Goal: Complete application form: Complete application form

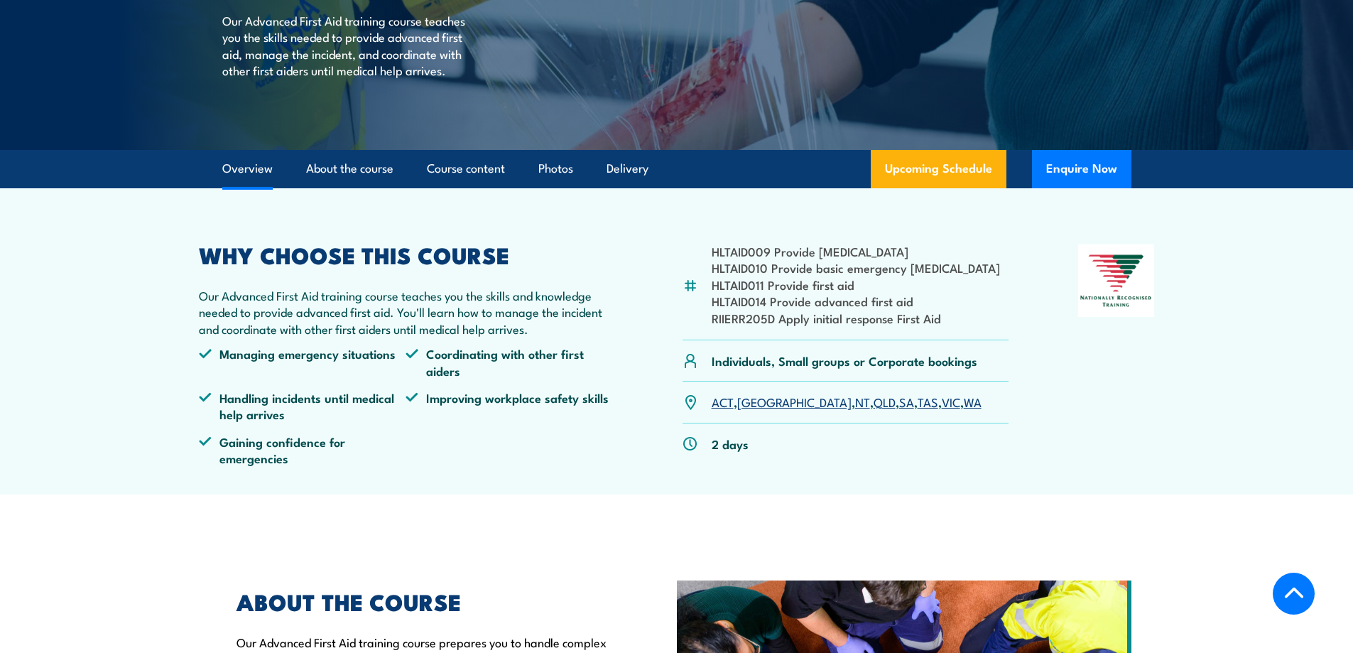
scroll to position [284, 0]
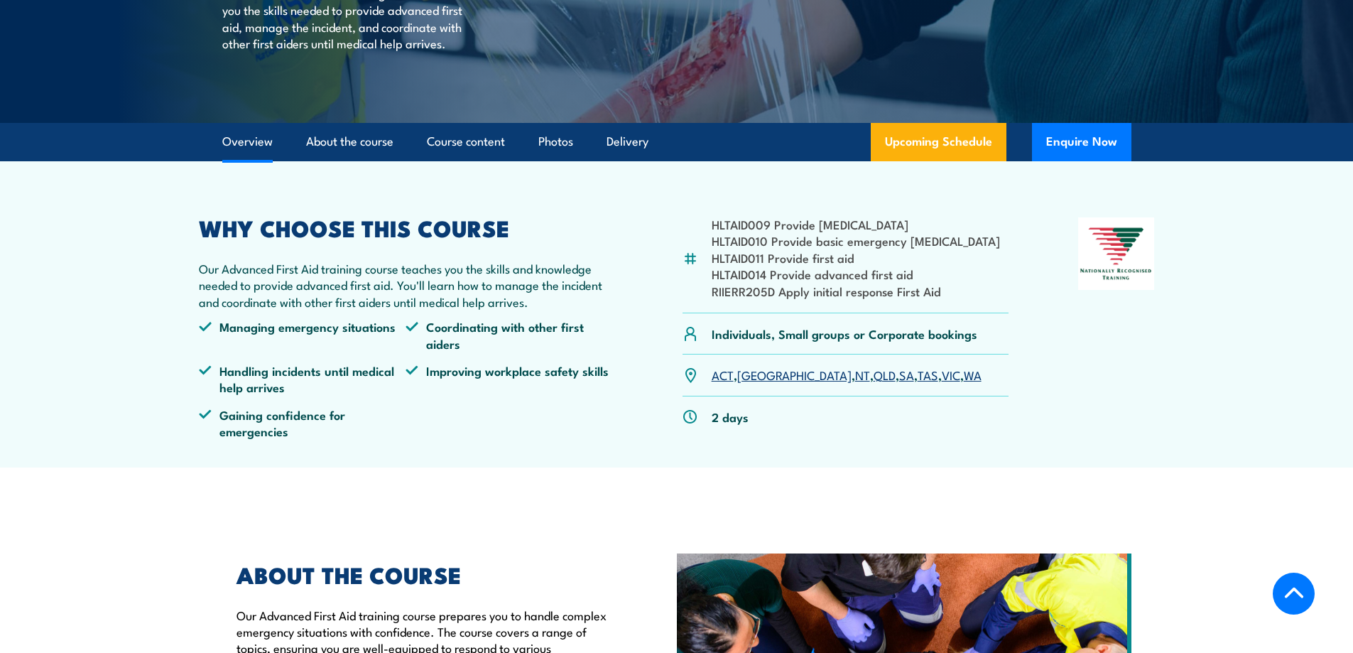
click at [899, 372] on link "SA" at bounding box center [906, 374] width 15 height 17
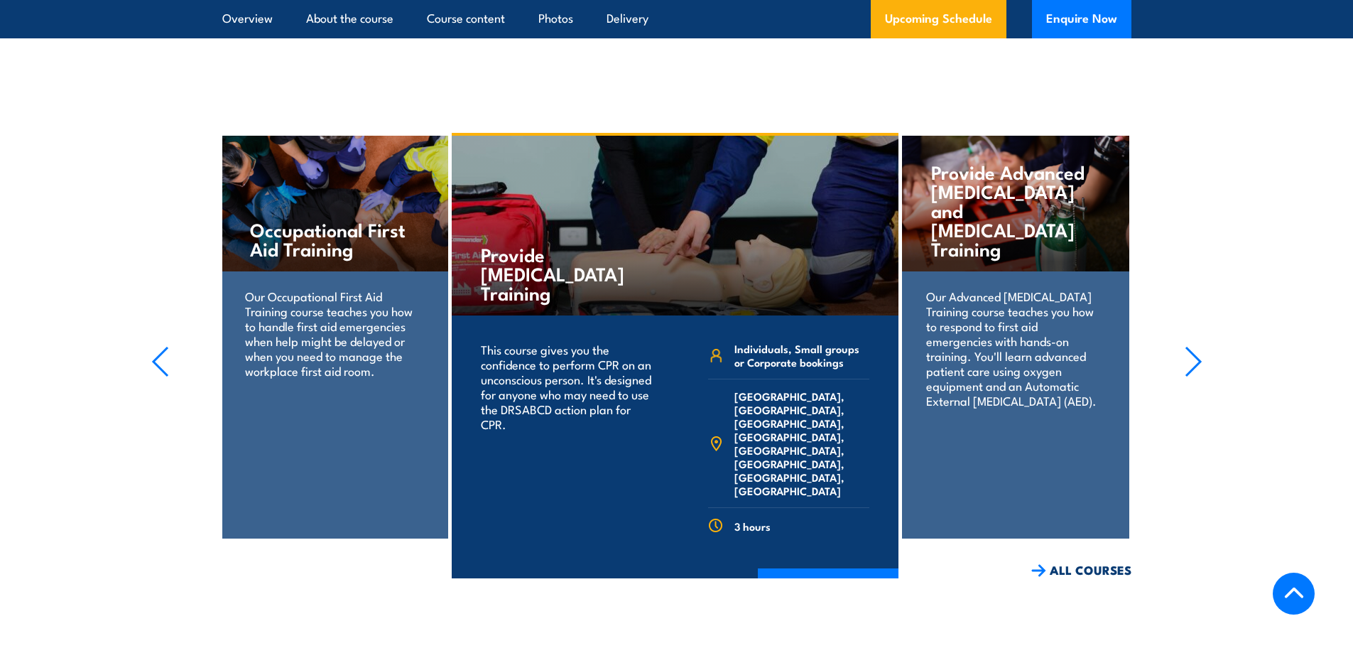
scroll to position [2610, 0]
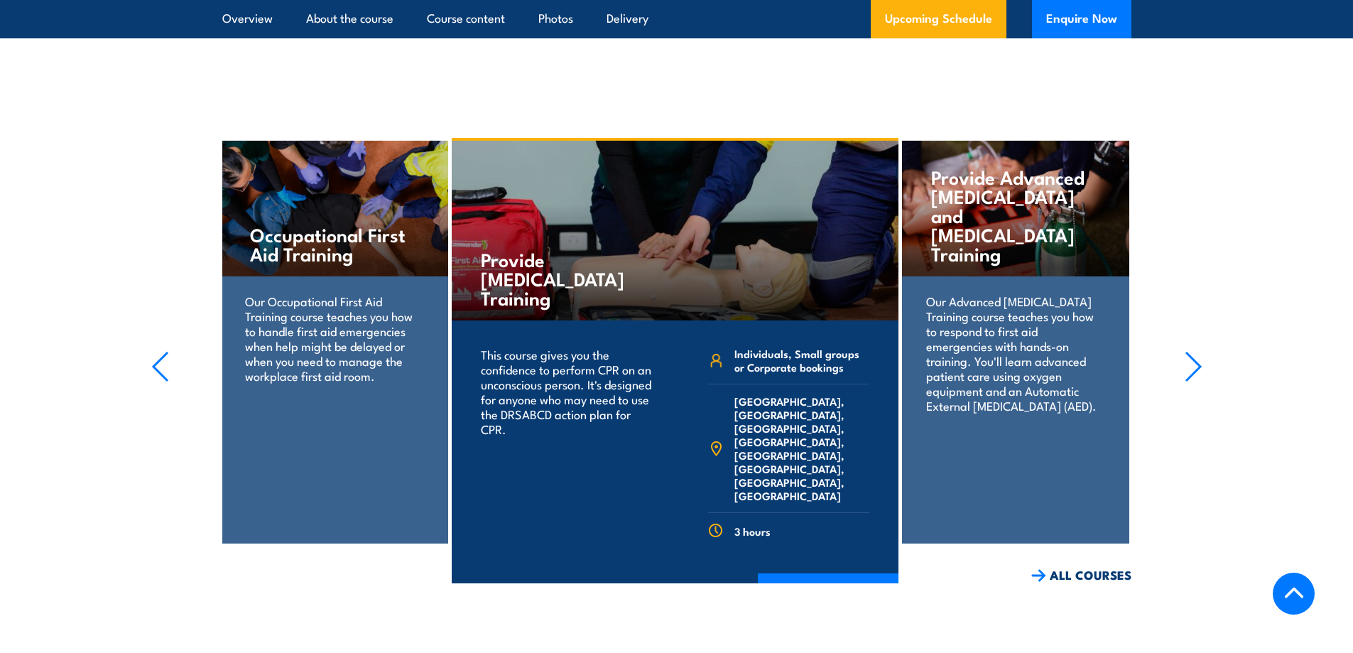
click at [1189, 351] on icon "button" at bounding box center [1194, 366] width 18 height 31
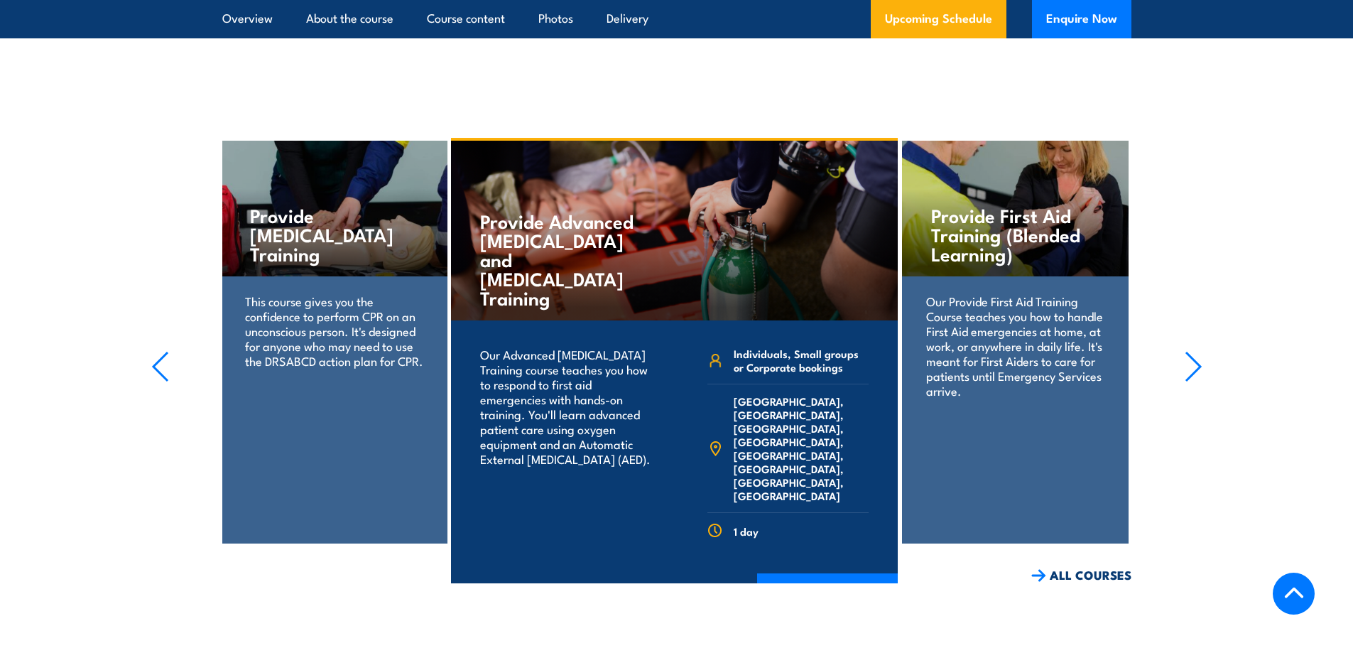
click at [1200, 351] on icon "button" at bounding box center [1194, 366] width 18 height 31
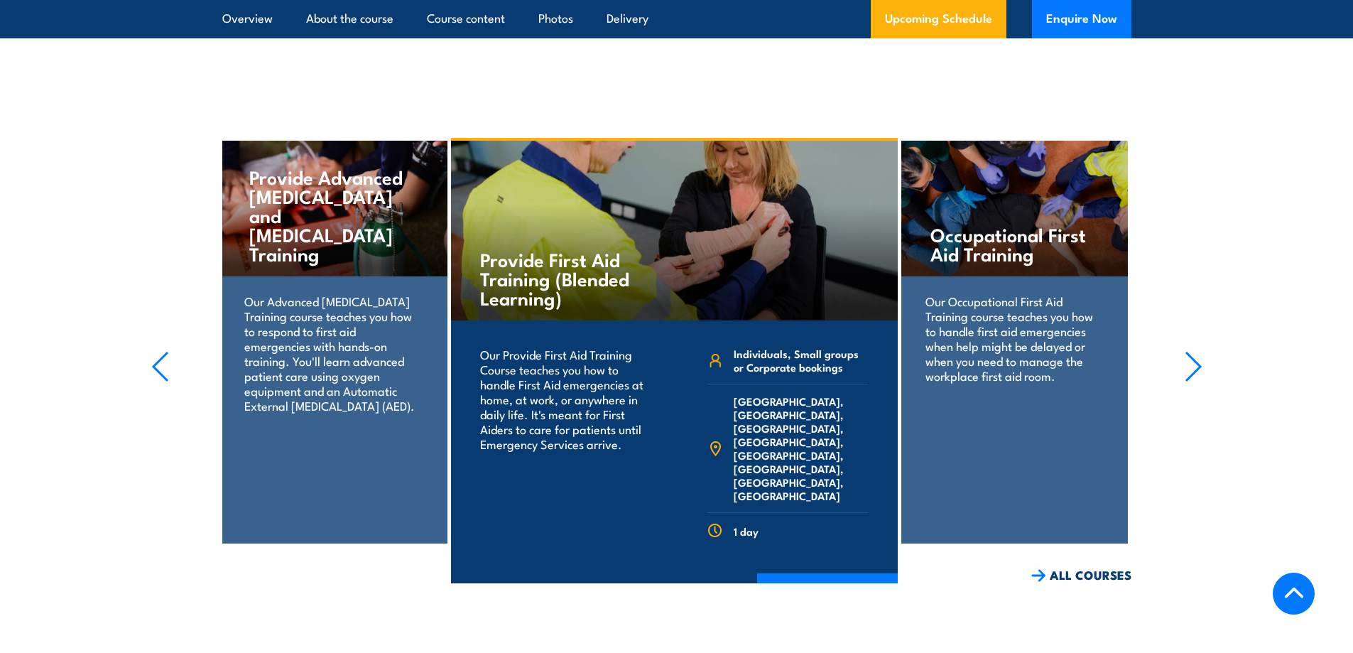
click at [1200, 351] on icon "button" at bounding box center [1194, 366] width 18 height 31
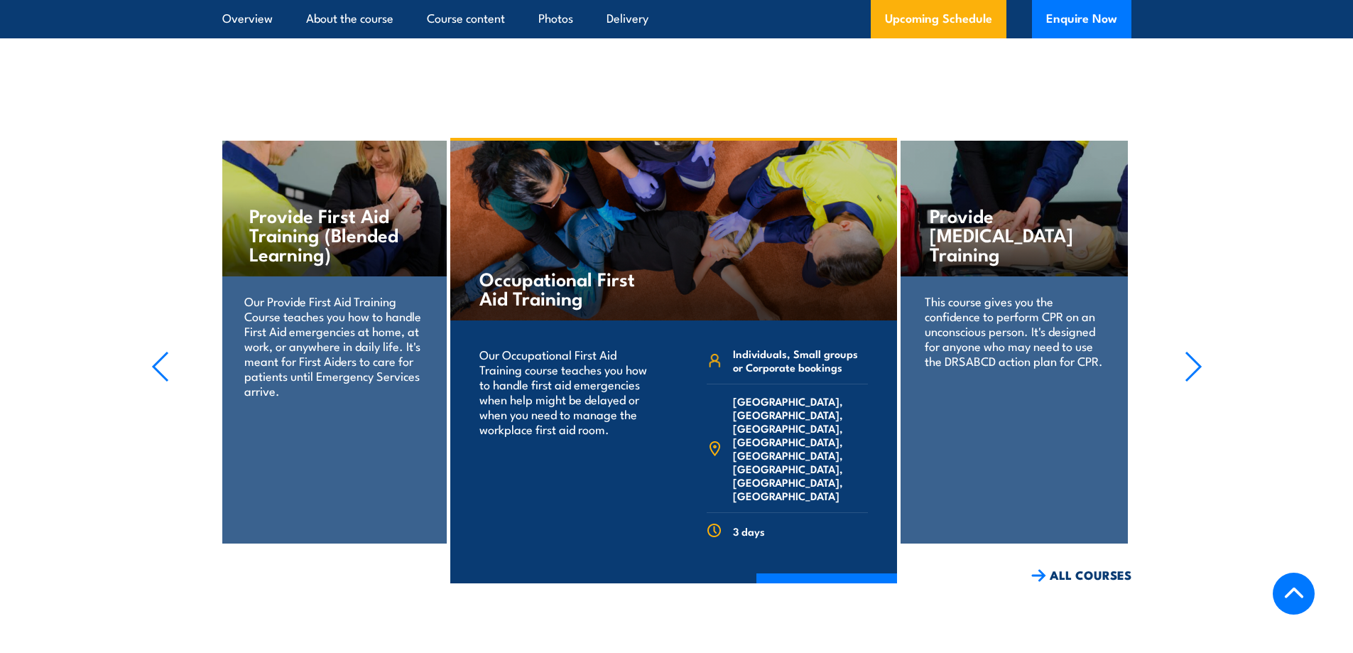
click at [1200, 351] on icon "button" at bounding box center [1194, 366] width 18 height 31
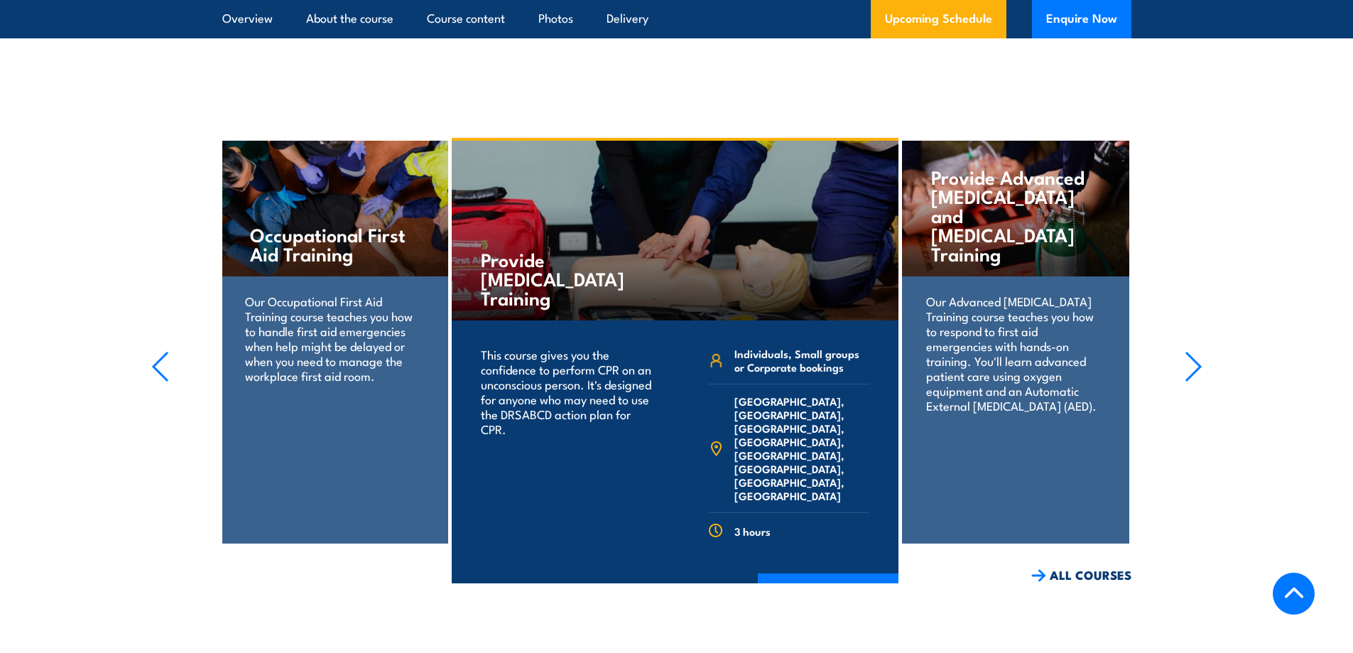
click at [1200, 351] on icon "button" at bounding box center [1194, 366] width 18 height 31
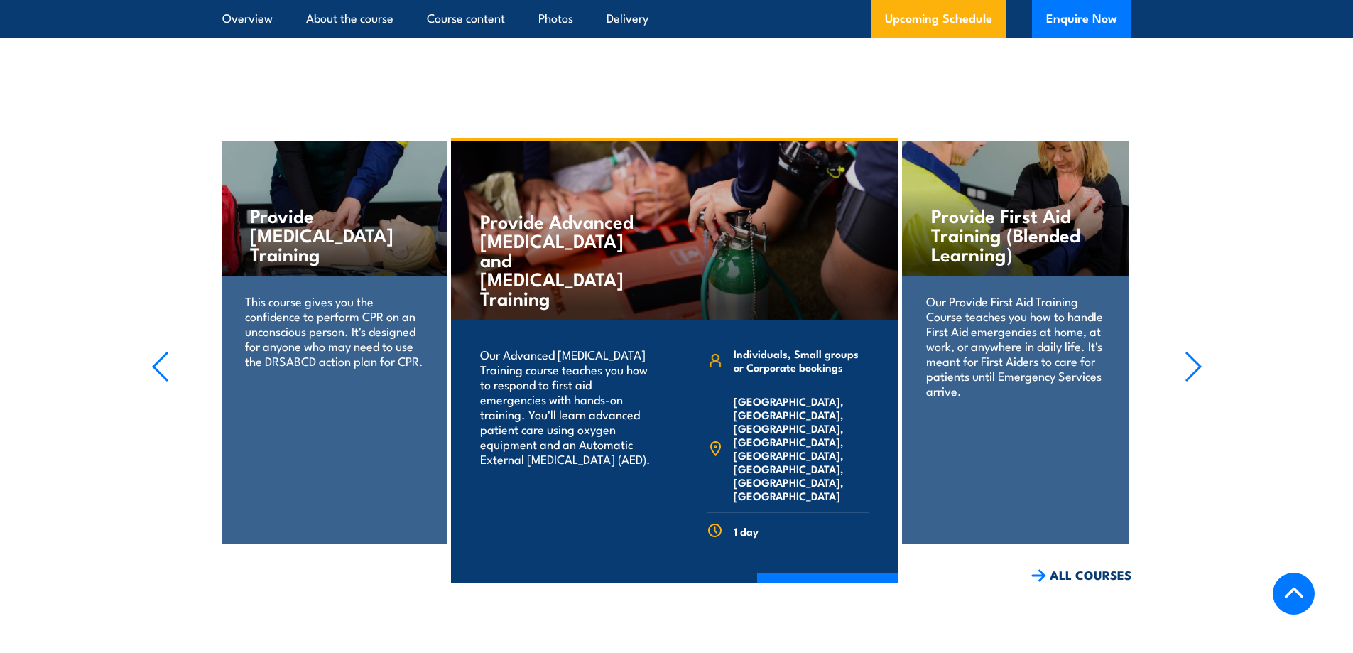
click at [1083, 567] on link "ALL COURSES" at bounding box center [1081, 575] width 100 height 16
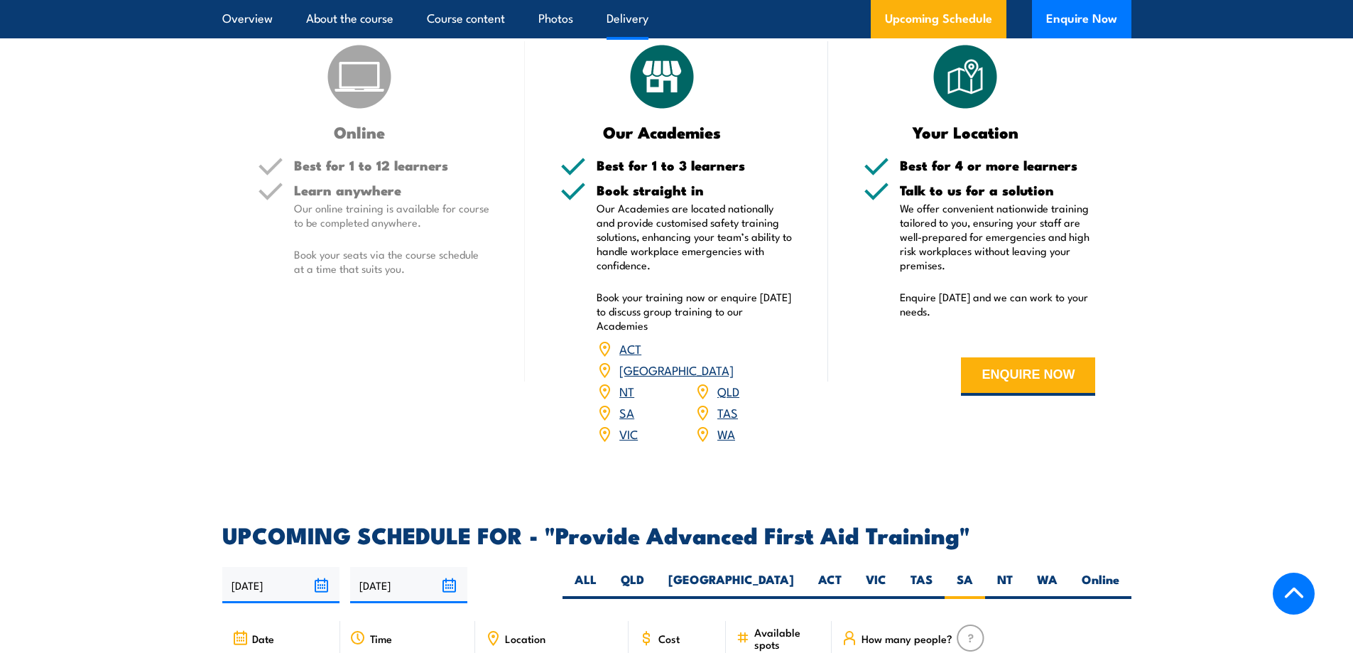
scroll to position [1776, 0]
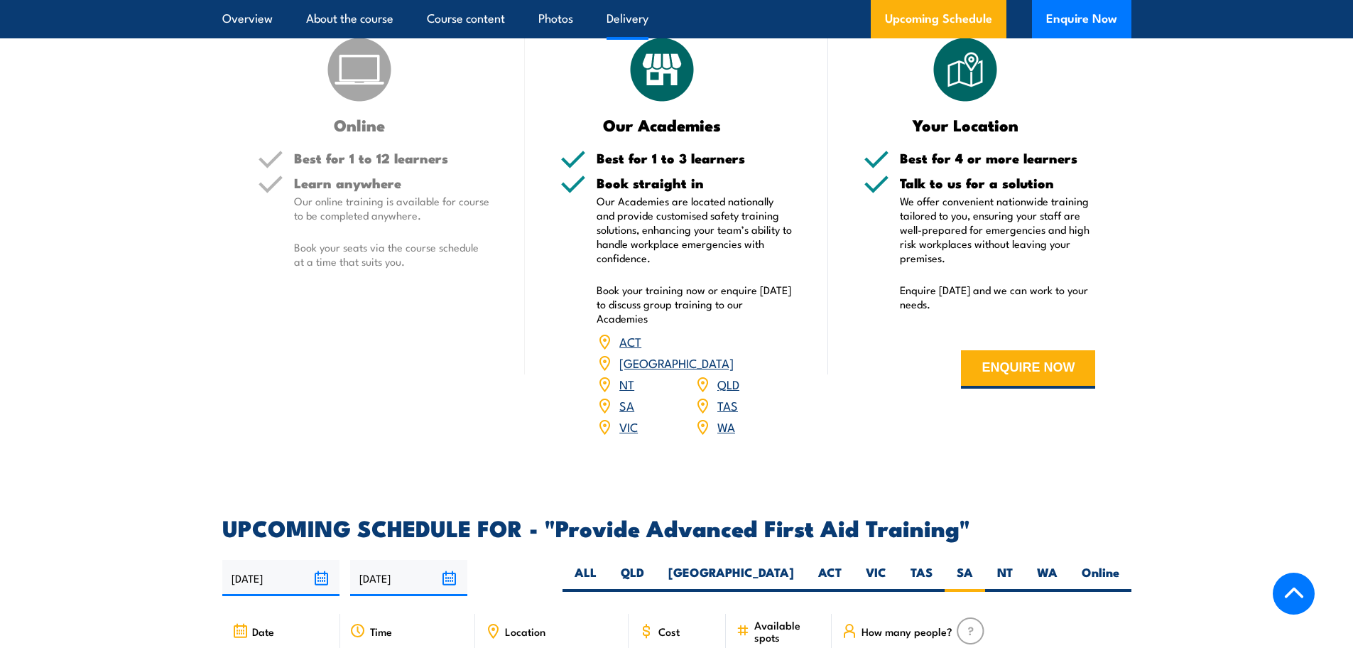
click at [629, 396] on link "SA" at bounding box center [626, 404] width 15 height 17
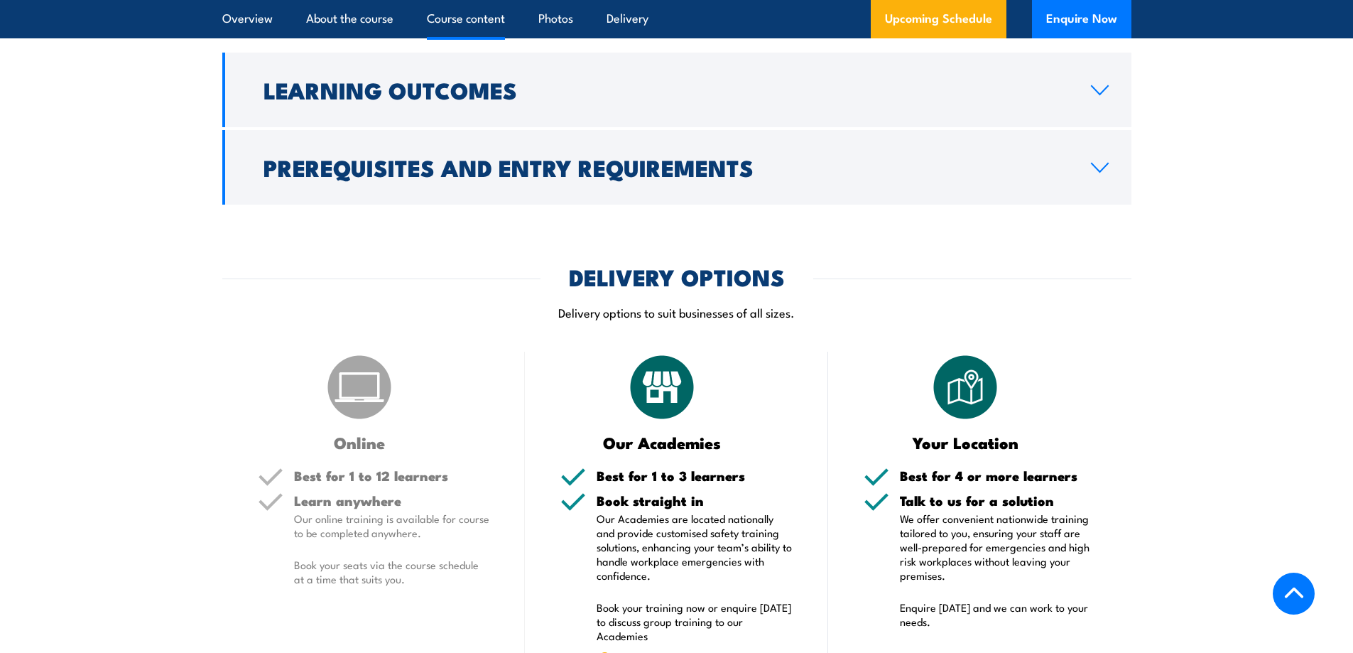
scroll to position [1403, 0]
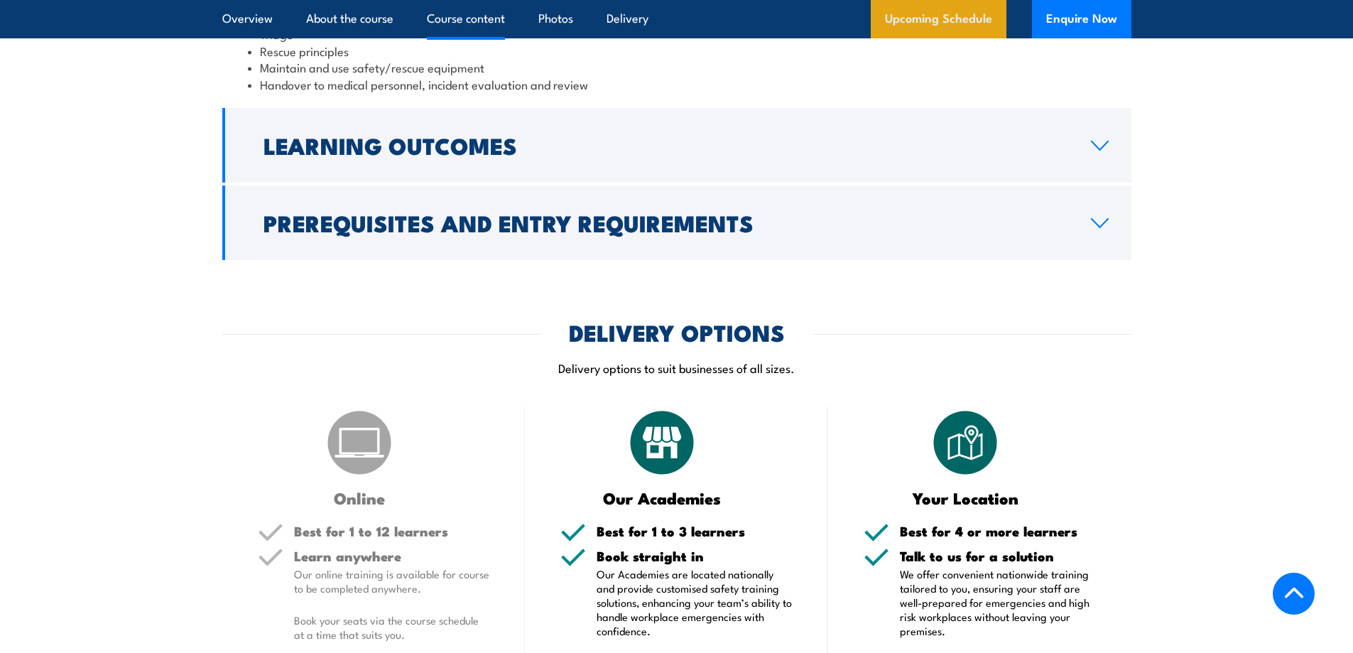
click at [925, 21] on link "Upcoming Schedule" at bounding box center [939, 19] width 136 height 38
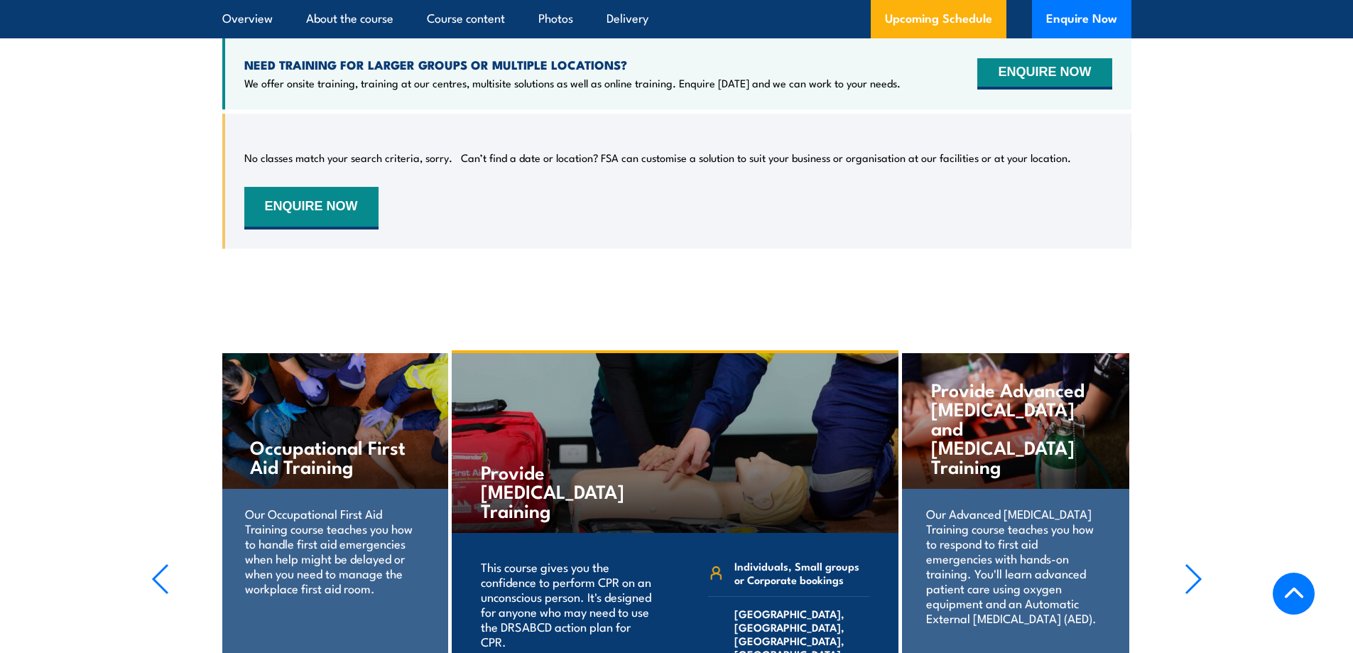
scroll to position [2184, 0]
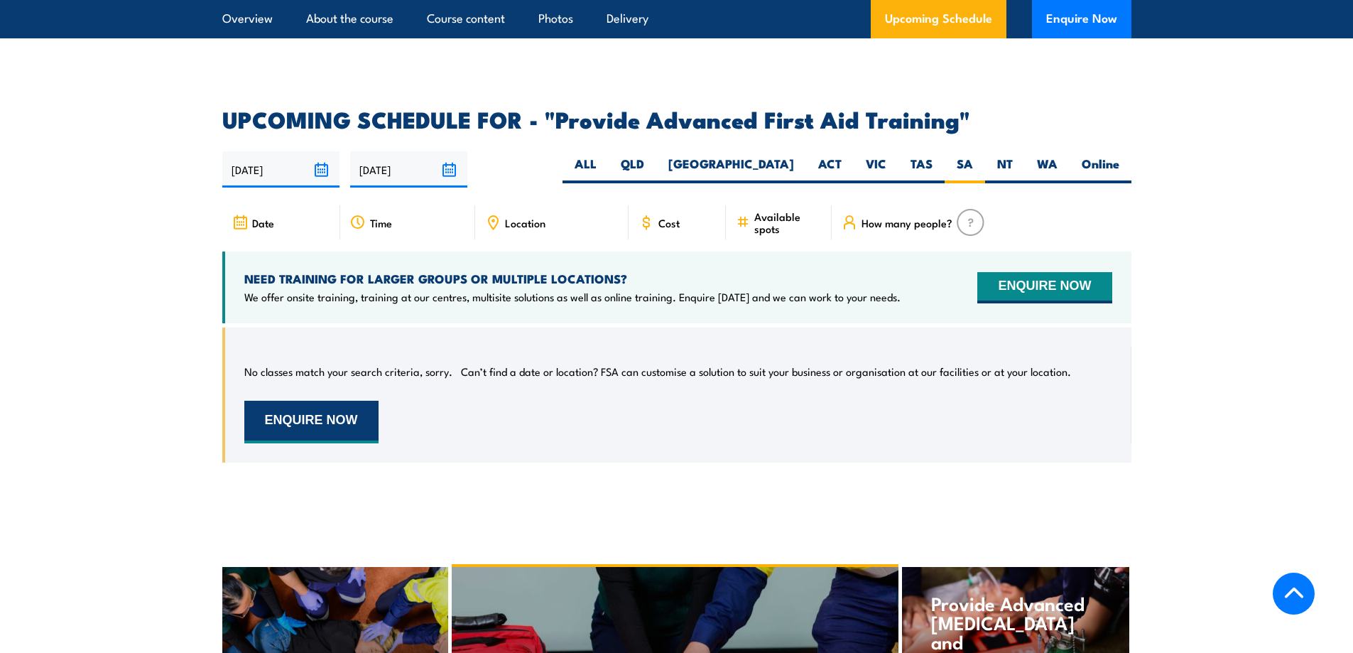
click at [332, 401] on button "ENQUIRE NOW" at bounding box center [311, 422] width 134 height 43
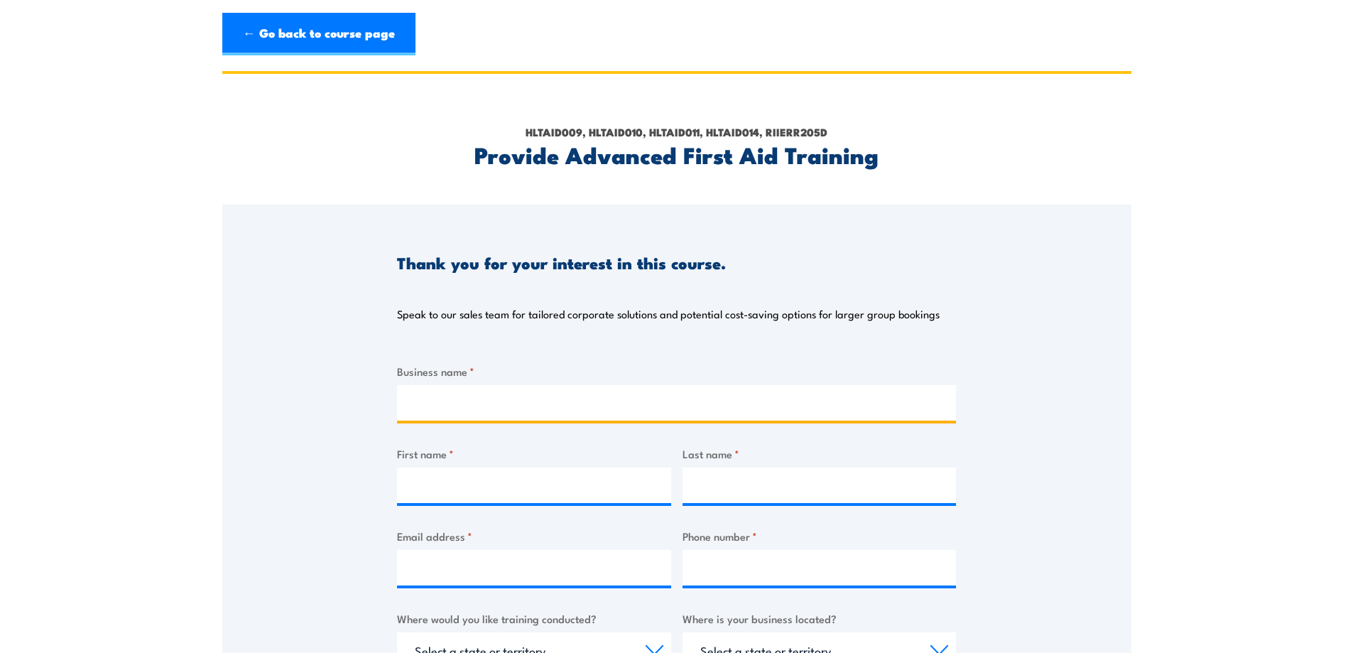
click at [457, 413] on input "Business name *" at bounding box center [676, 403] width 559 height 36
type input "German Auto Service and Repairs"
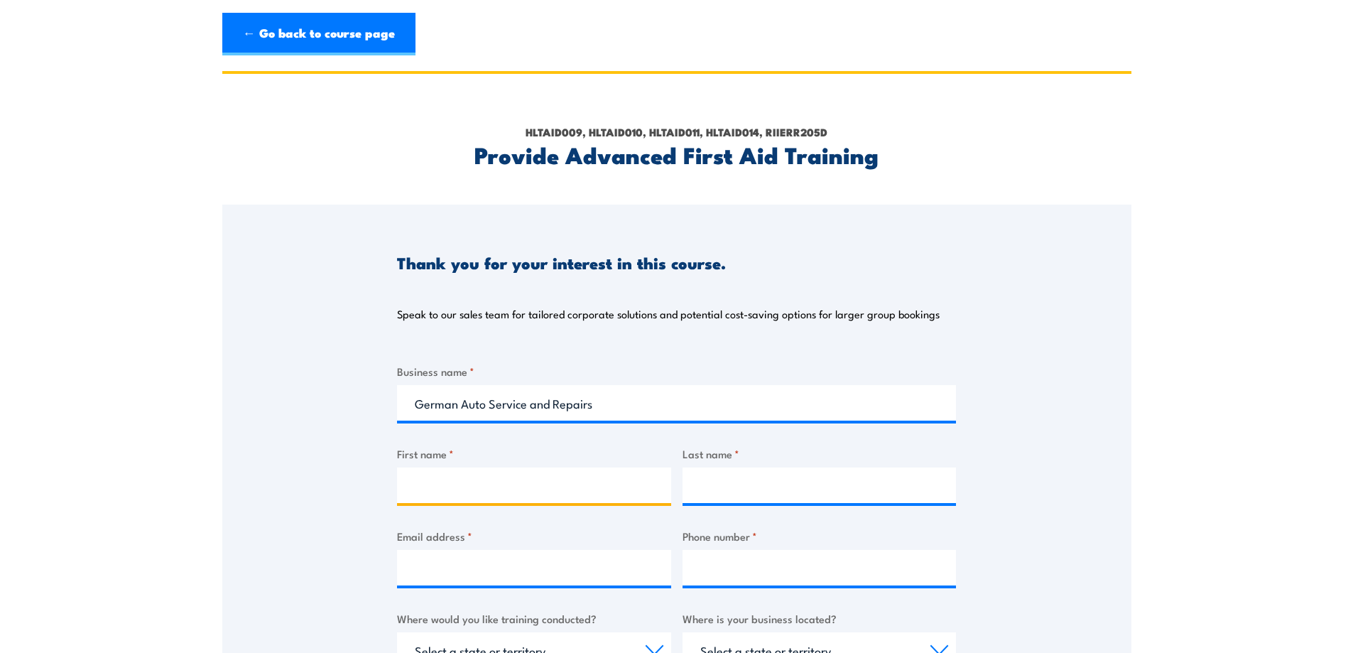
type input "[PERSON_NAME]"
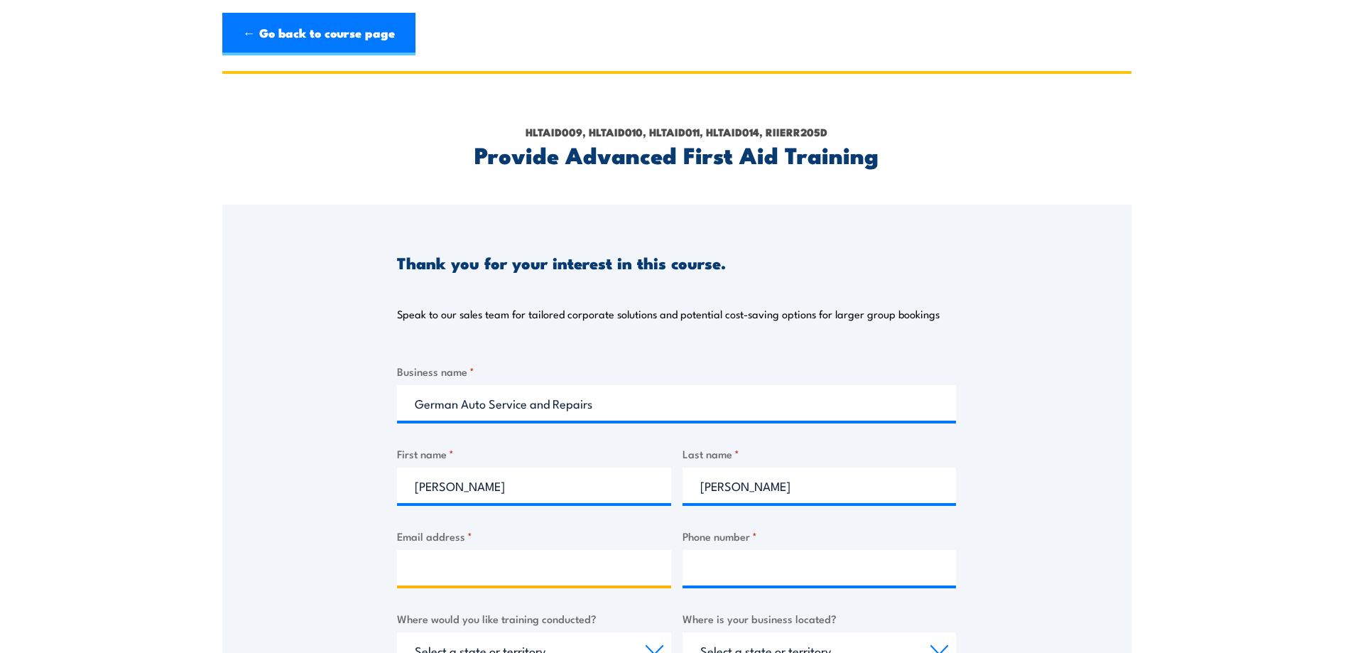
type input "[EMAIL_ADDRESS][DOMAIN_NAME]"
type input "0882769999"
select select "SA"
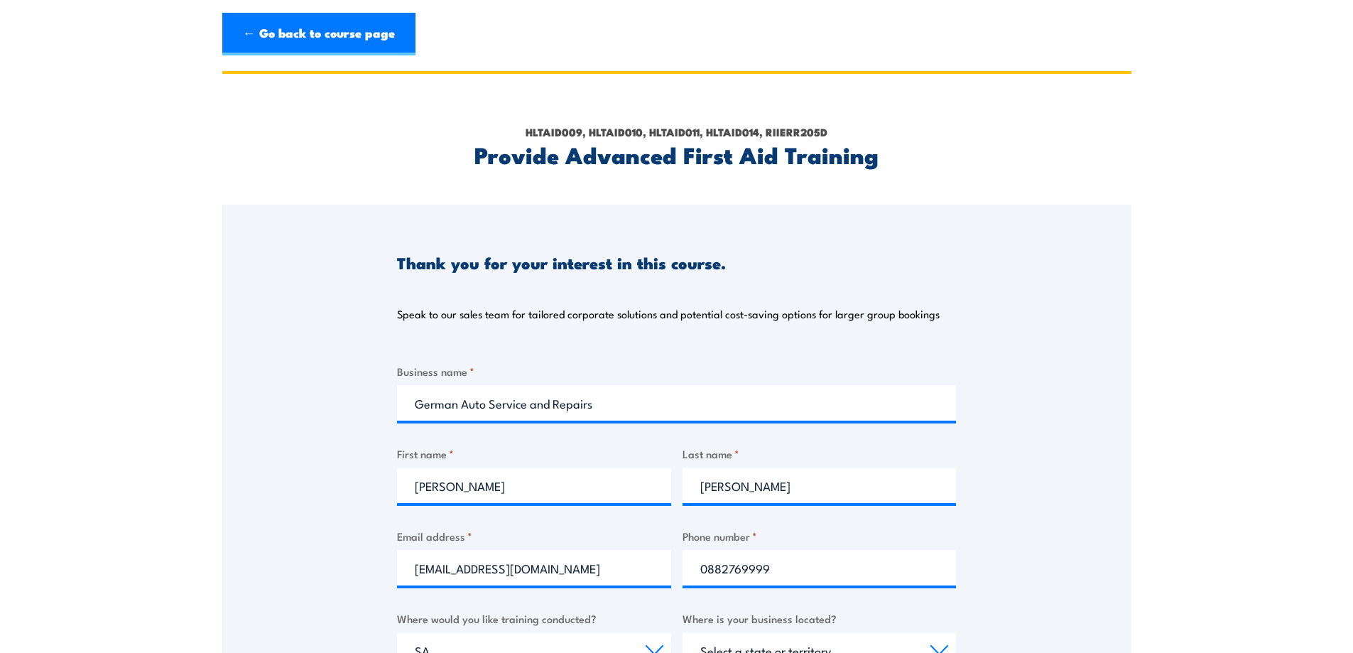
select select "SA"
click at [469, 486] on input "[PERSON_NAME]" at bounding box center [534, 485] width 274 height 36
type input "[PERSON_NAME]"
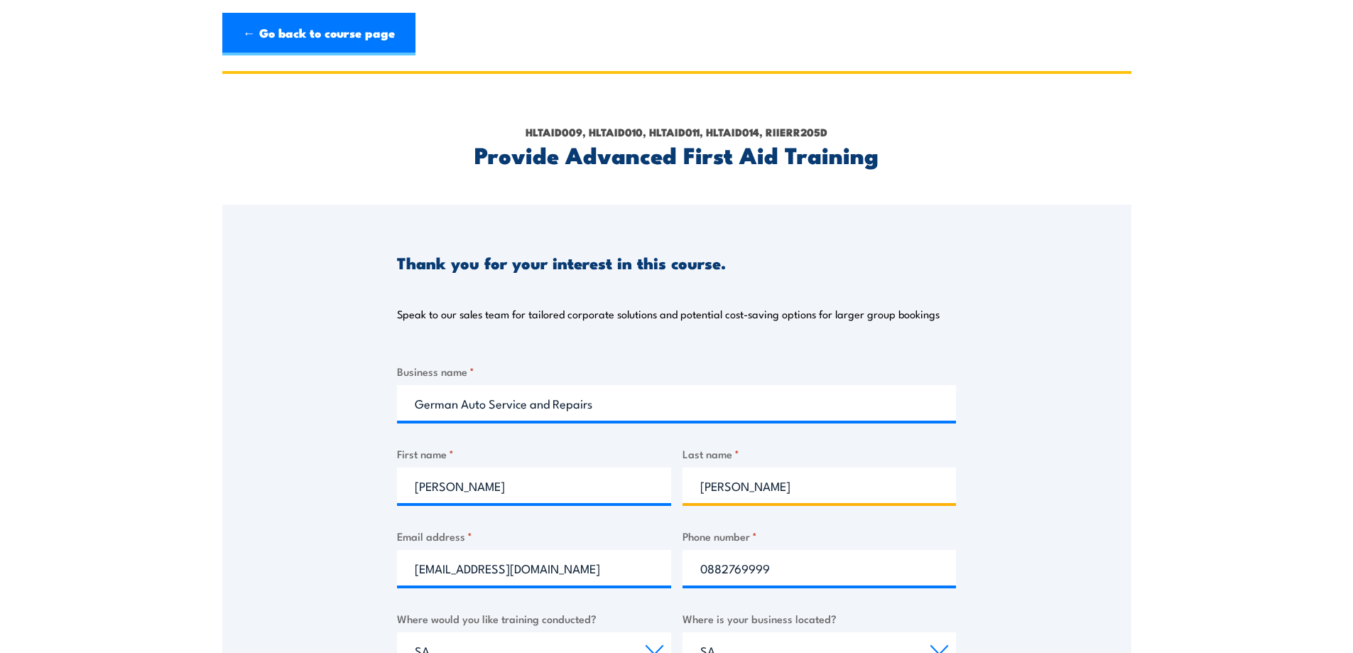
click at [719, 488] on input "[PERSON_NAME]" at bounding box center [820, 485] width 274 height 36
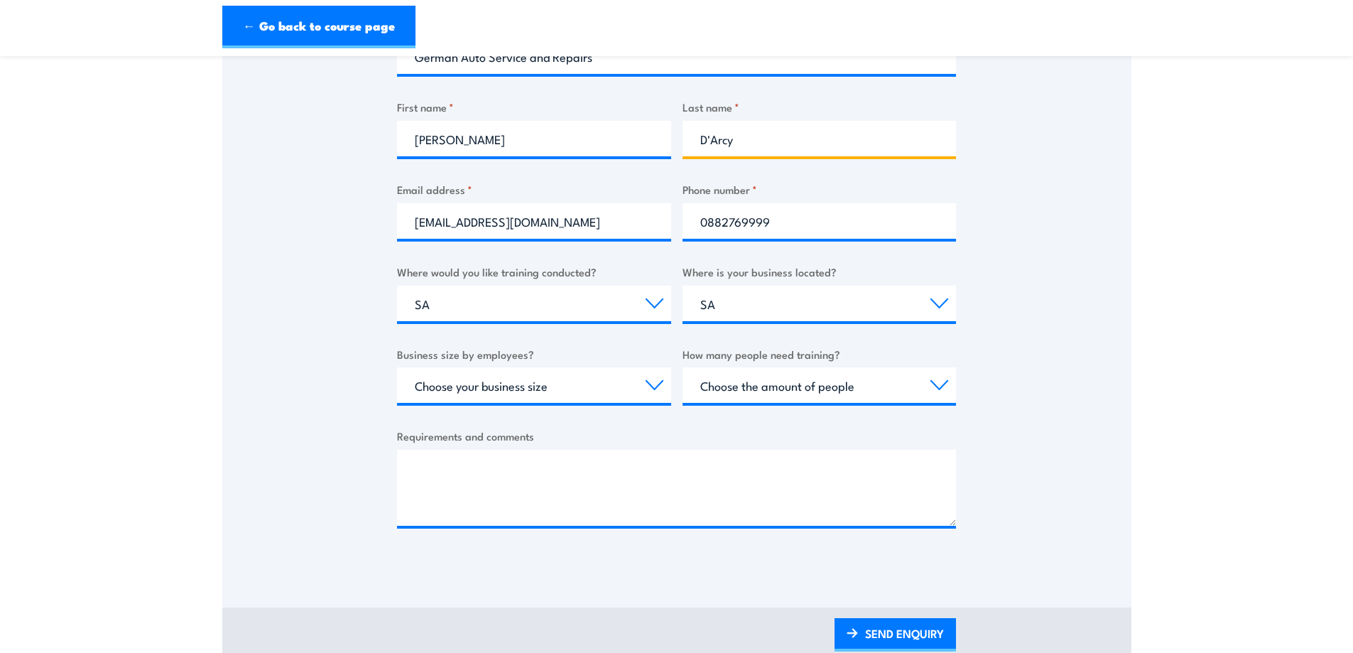
scroll to position [355, 0]
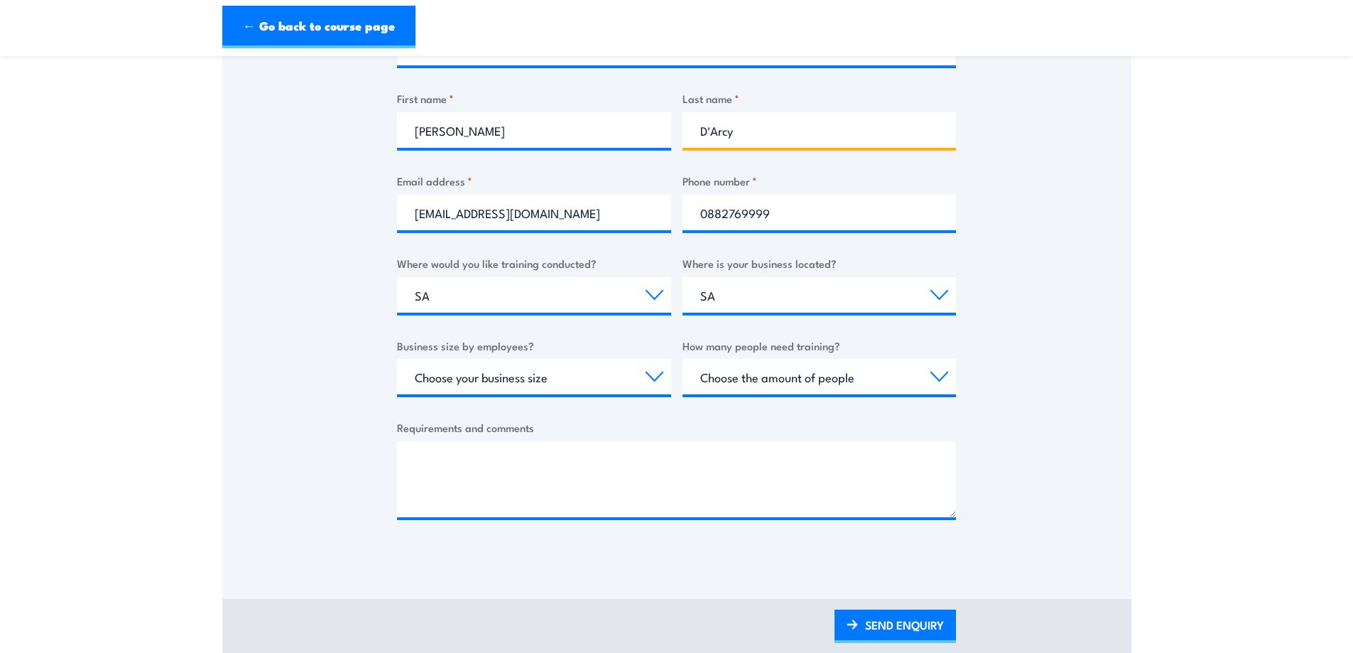
type input "D'Arcy"
click at [649, 379] on select "Choose your business size 1 to 19 20 to 199 200+" at bounding box center [534, 377] width 274 height 36
select select "1 to 19"
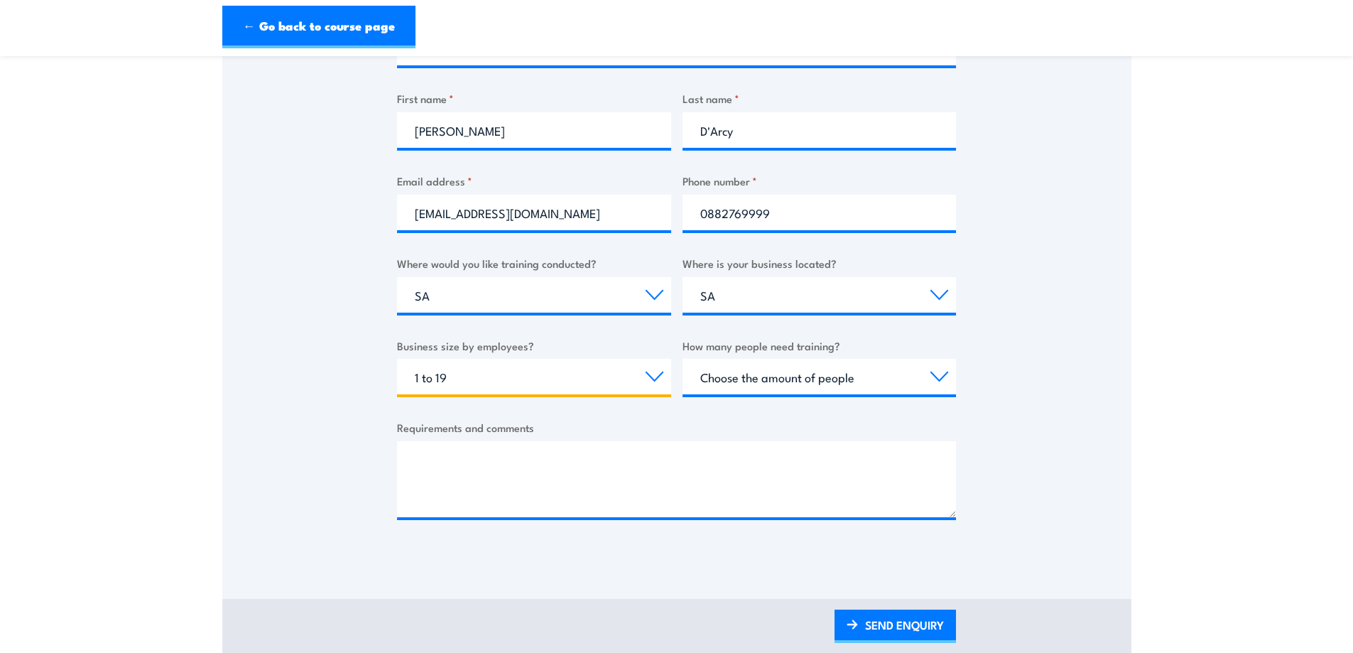
click at [397, 359] on select "Choose your business size 1 to 19 20 to 199 200+" at bounding box center [534, 377] width 274 height 36
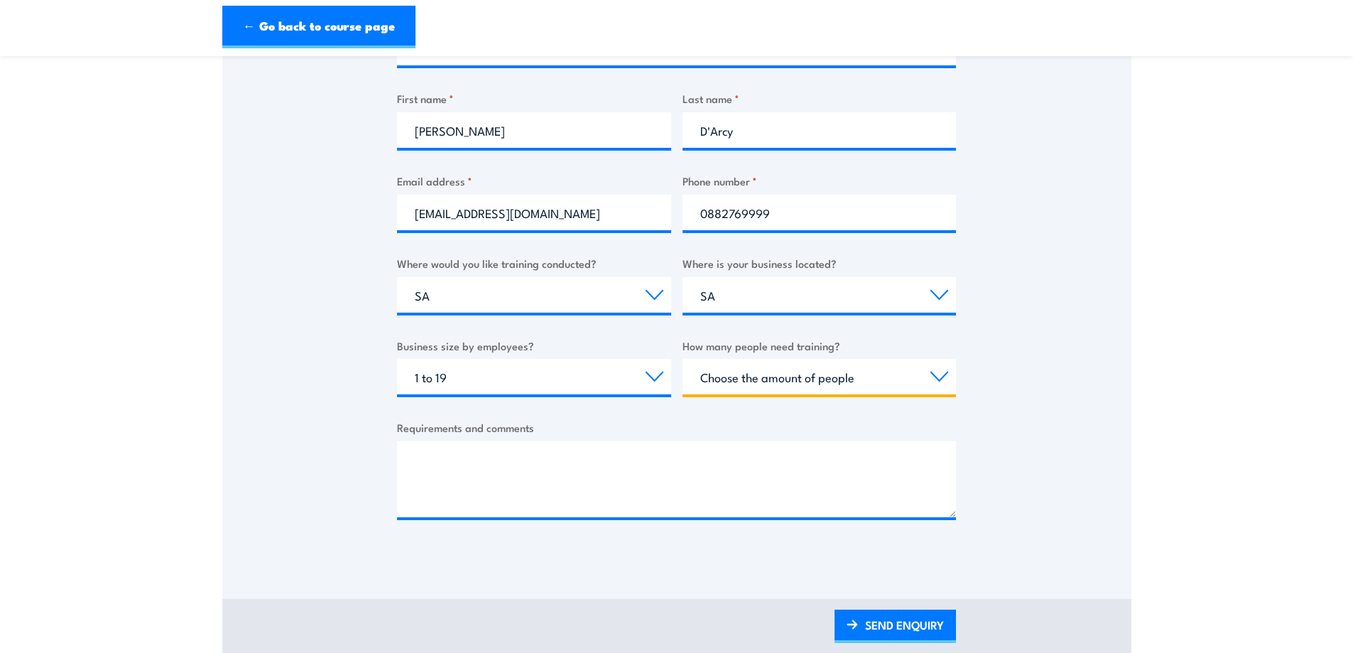
click at [931, 379] on select "Choose the amount of people 1 to 4 5 to 19 20+" at bounding box center [820, 377] width 274 height 36
select select "1 to 4"
click at [683, 359] on select "Choose the amount of people 1 to 4 5 to 19 20+" at bounding box center [820, 377] width 274 height 36
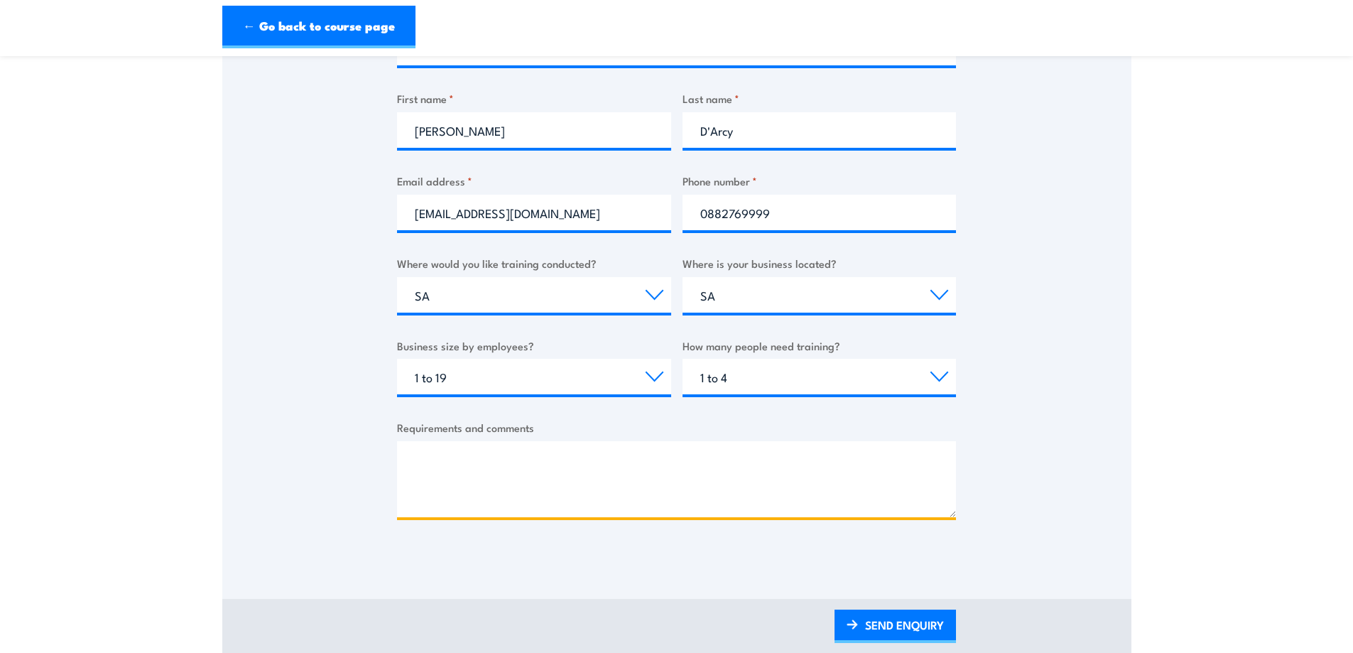
click at [480, 467] on textarea "Requirements and comments" at bounding box center [676, 479] width 559 height 76
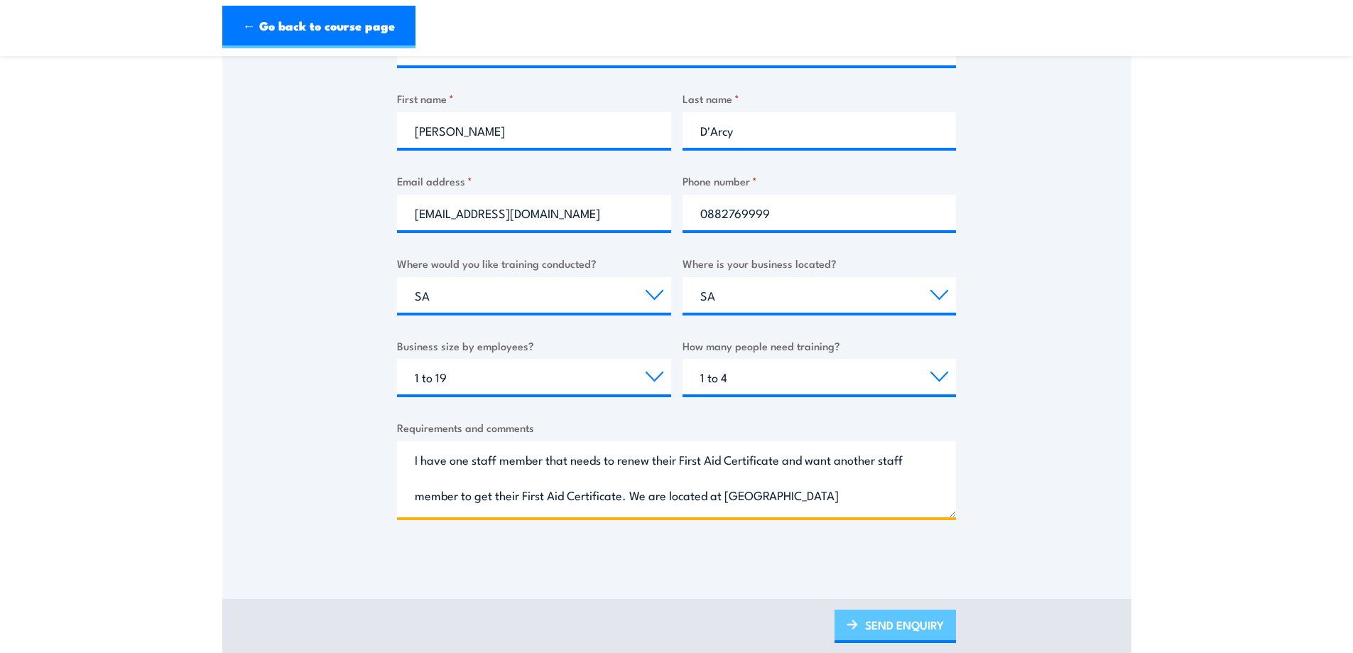
type textarea "I have one staff member that needs to renew their First Aid Certificate and wan…"
click at [883, 622] on link "SEND ENQUIRY" at bounding box center [895, 625] width 121 height 33
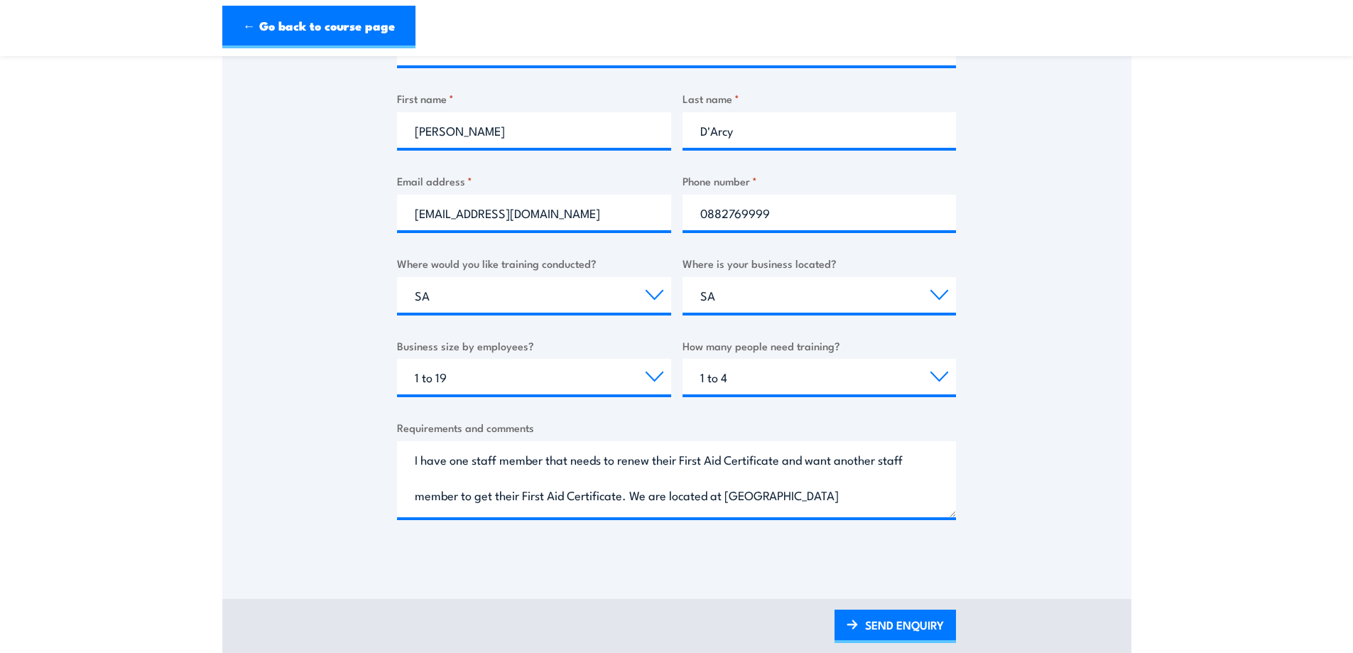
scroll to position [0, 0]
